Goal: Entertainment & Leisure: Consume media (video, audio)

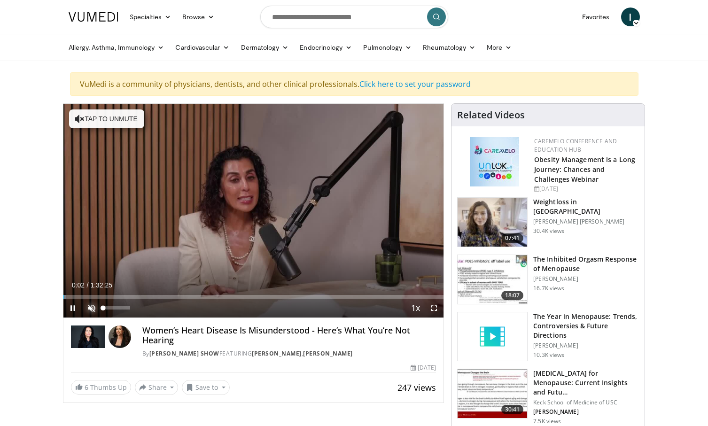
click at [93, 304] on span "Video Player" at bounding box center [91, 308] width 19 height 19
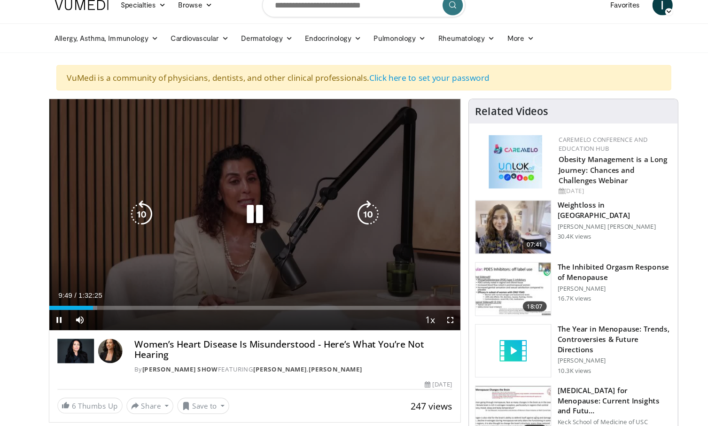
click at [249, 210] on icon "Video Player" at bounding box center [253, 210] width 26 height 26
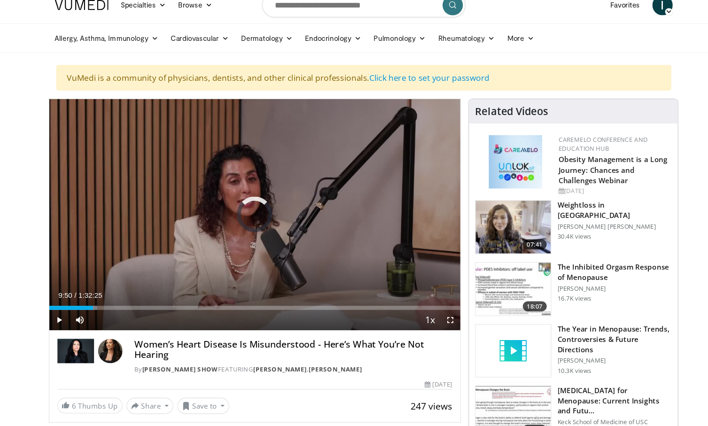
click at [153, 295] on div "Loaded : 11.73% 0:09:50 0:21:47" at bounding box center [253, 297] width 381 height 4
click at [73, 305] on span "Video Player" at bounding box center [72, 308] width 19 height 19
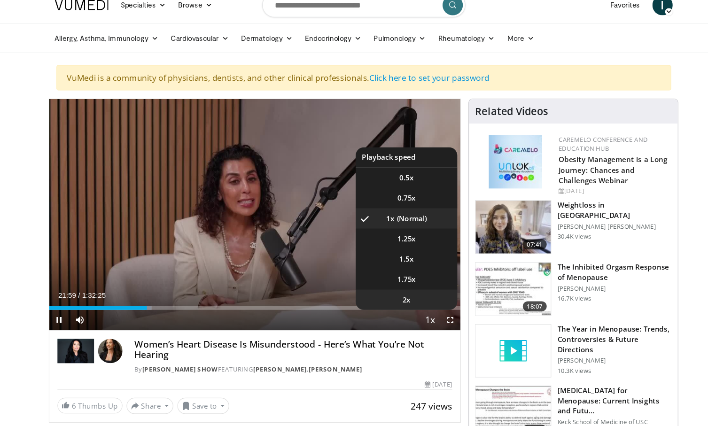
click at [392, 282] on li "2x" at bounding box center [394, 289] width 94 height 19
click at [413, 305] on span "Video Player" at bounding box center [415, 308] width 13 height 19
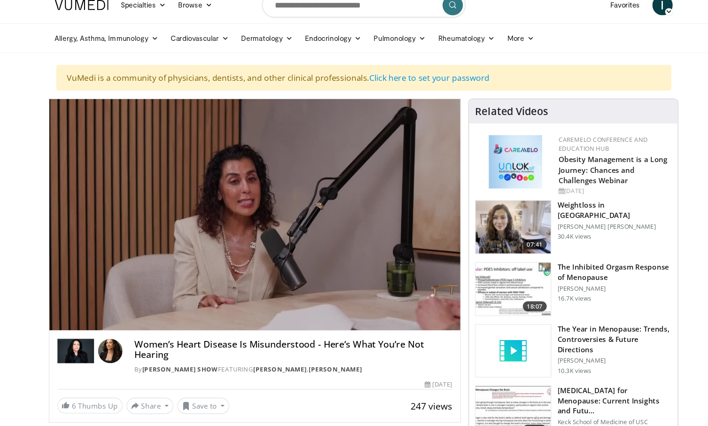
click at [413, 305] on video-js "**********" at bounding box center [253, 211] width 381 height 214
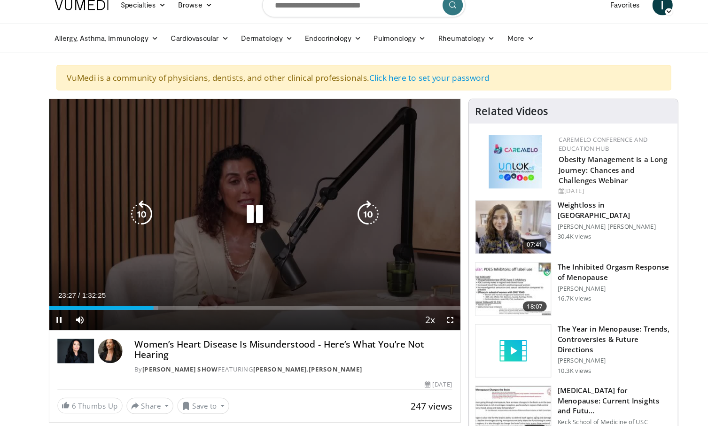
click at [395, 244] on div "10 seconds Tap to unmute" at bounding box center [253, 211] width 381 height 214
click at [258, 210] on icon "Video Player" at bounding box center [253, 210] width 26 height 26
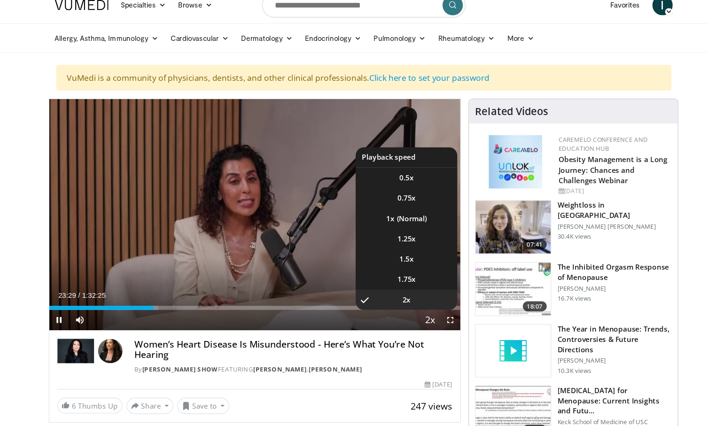
click at [412, 308] on span "Video Player" at bounding box center [415, 308] width 13 height 19
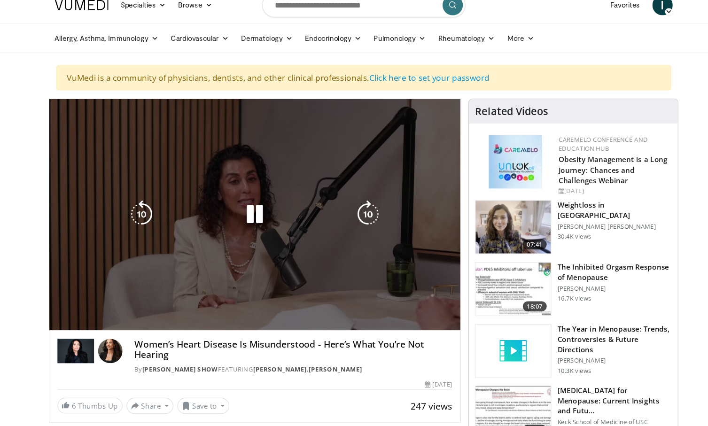
click at [412, 308] on video-js "**********" at bounding box center [253, 211] width 381 height 214
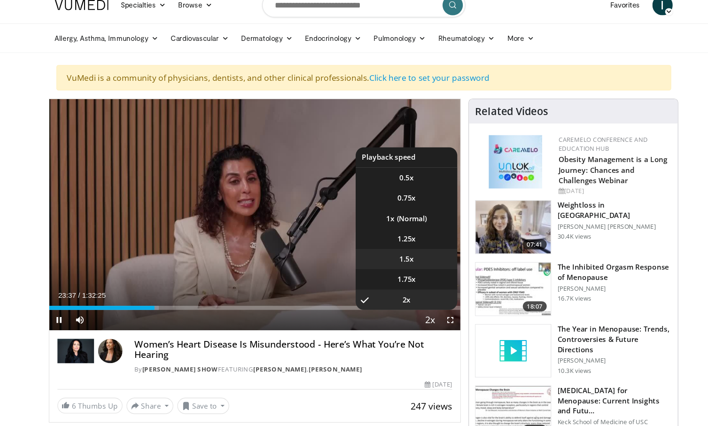
click at [397, 248] on span "1.5x" at bounding box center [393, 251] width 13 height 9
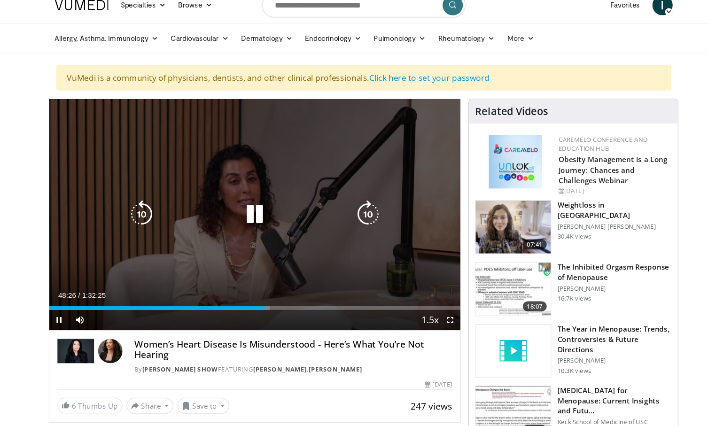
click at [243, 212] on icon "Video Player" at bounding box center [253, 210] width 26 height 26
